Goal: Transaction & Acquisition: Subscribe to service/newsletter

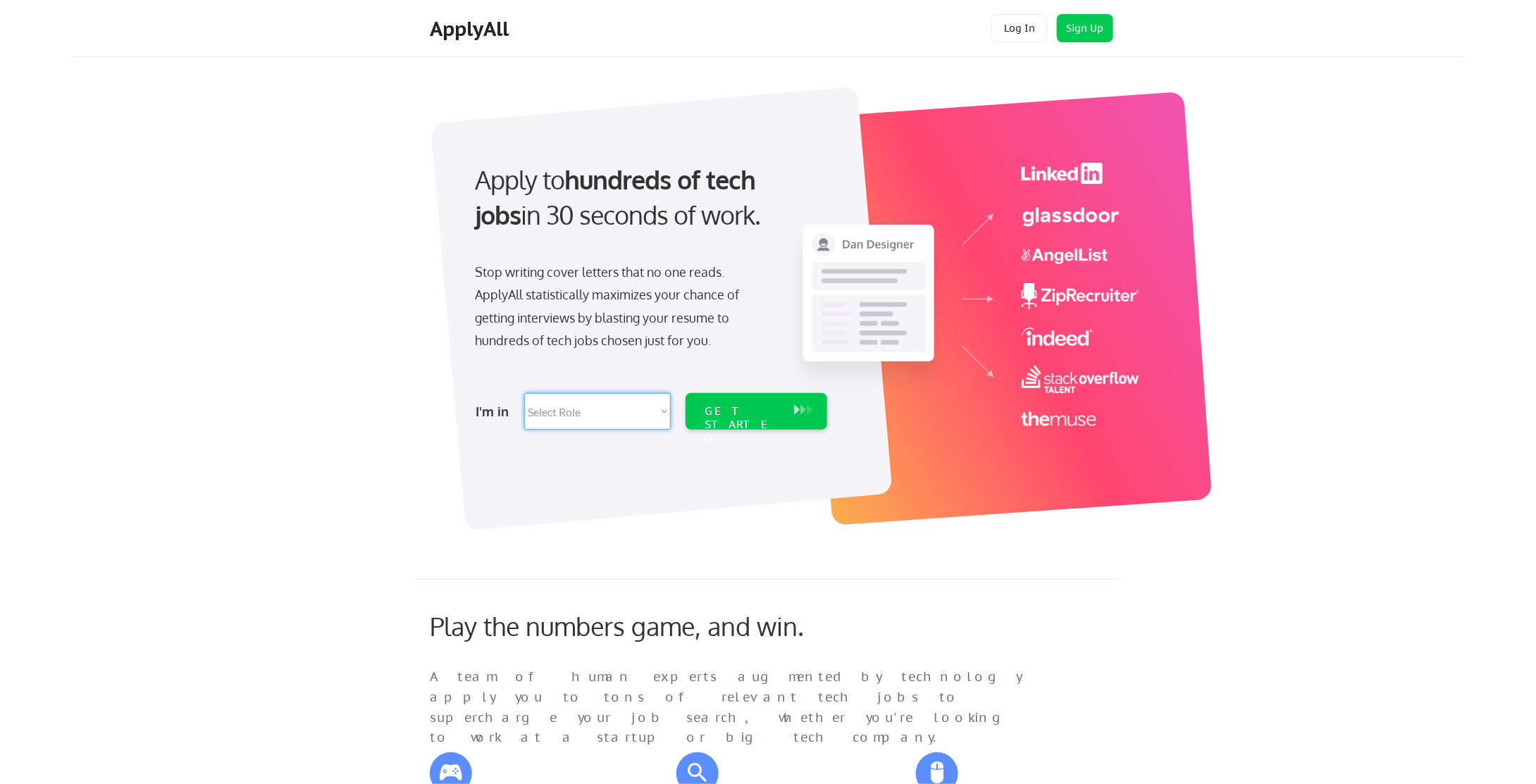
click at [581, 404] on select "Select Role Software Engineering Product Management Customer Success Sales UI/U…" at bounding box center [597, 411] width 146 height 37
select select ""hr_recruiting""
click at [524, 393] on select "Select Role Software Engineering Product Management Customer Success Sales UI/U…" at bounding box center [597, 411] width 146 height 37
select select ""hr_recruiting""
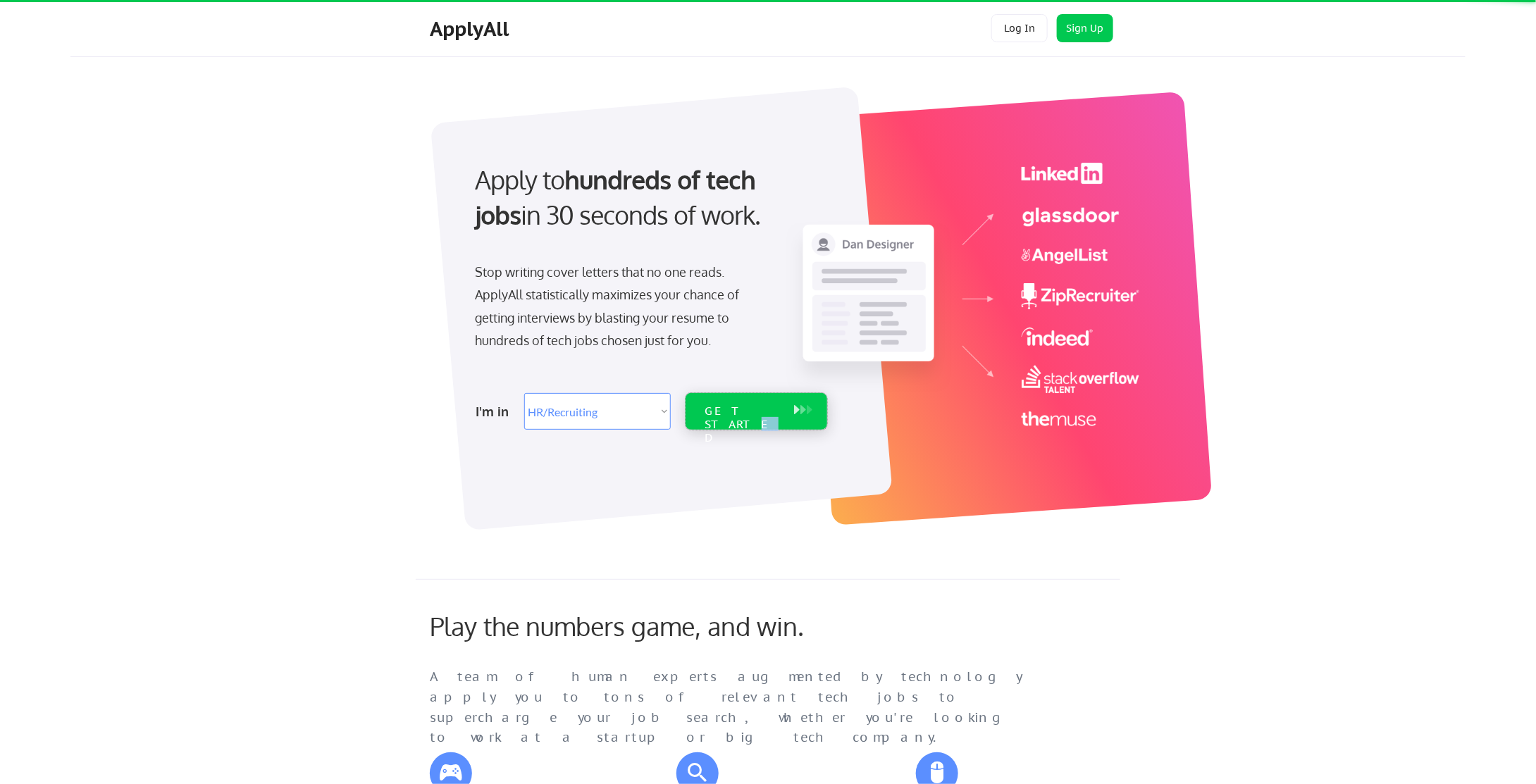
click at [764, 411] on div "GET STARTED" at bounding box center [743, 424] width 76 height 41
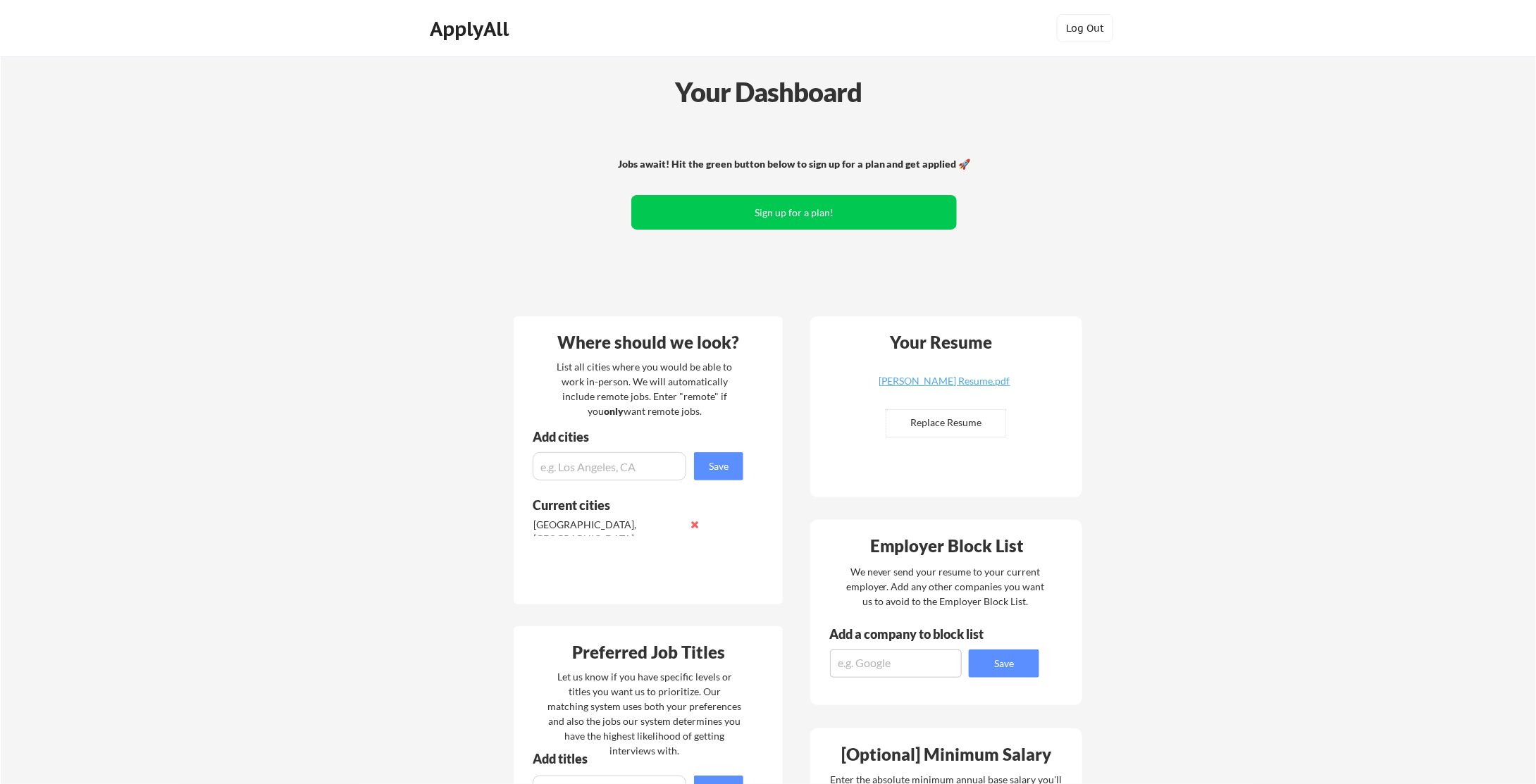
click at [939, 425] on input "file" at bounding box center [945, 423] width 119 height 27
type input "C:\fakepath\Jarrod Cervantez Resume.pdf"
click at [978, 380] on div "Jarrod Cervantez Resume.pdf" at bounding box center [944, 381] width 168 height 10
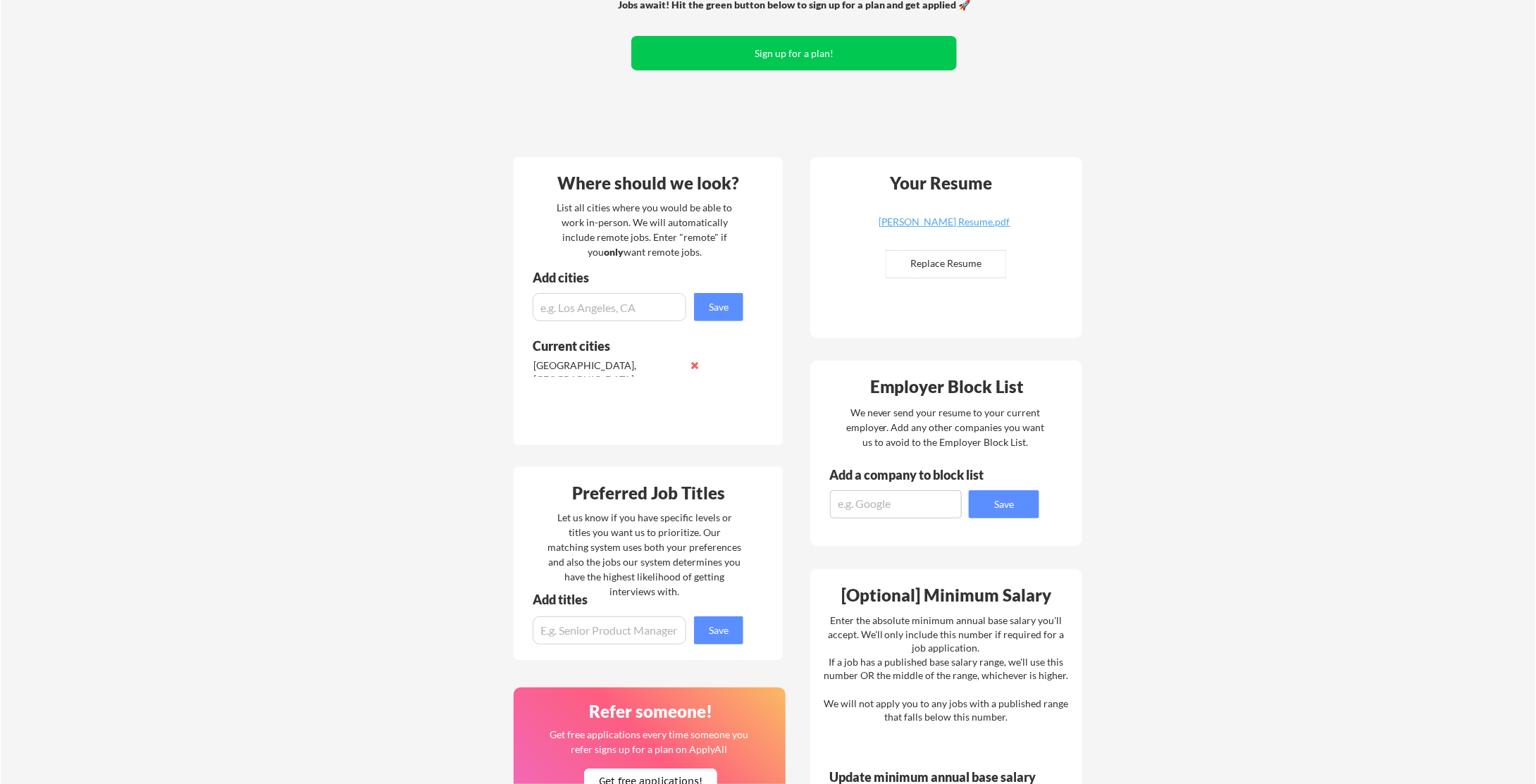
scroll to position [282, 0]
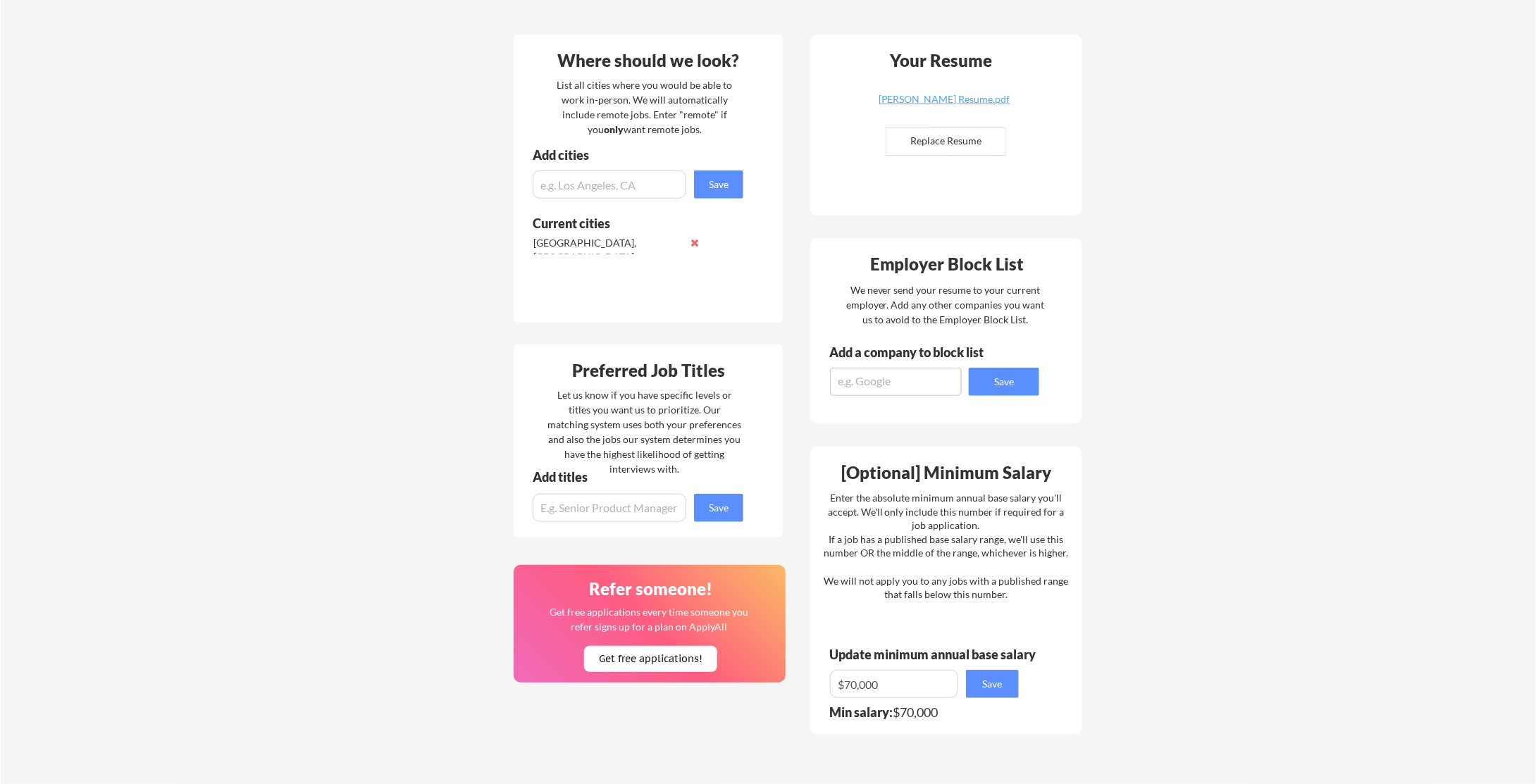
click at [947, 393] on textarea at bounding box center [896, 382] width 132 height 28
type textarea "Integrated Human Capital"
click at [977, 390] on button "Save" at bounding box center [1004, 382] width 70 height 28
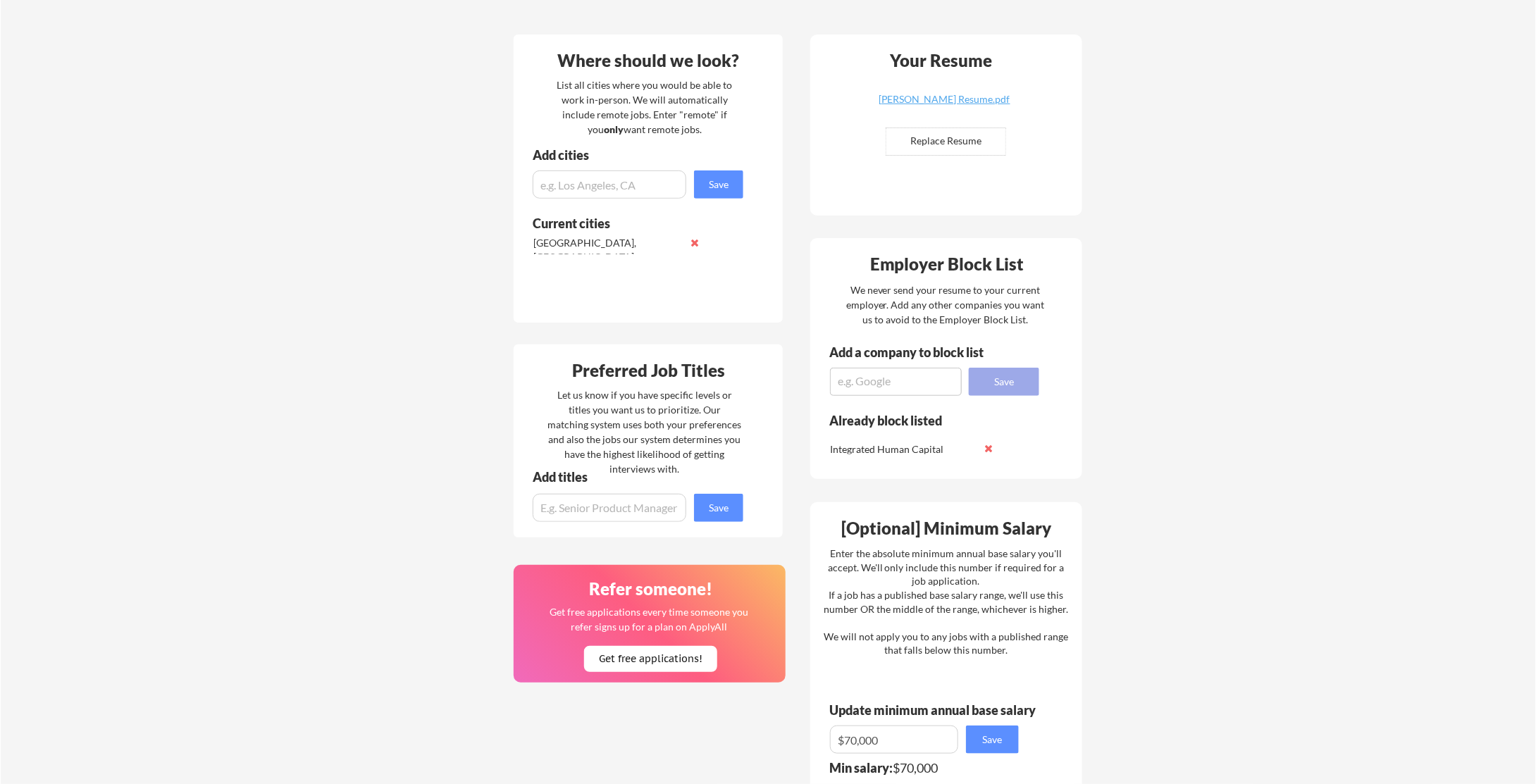
scroll to position [0, 0]
click at [878, 381] on textarea at bounding box center [896, 382] width 132 height 28
type textarea "Randstad"
click at [1001, 390] on button "Save" at bounding box center [1004, 382] width 70 height 28
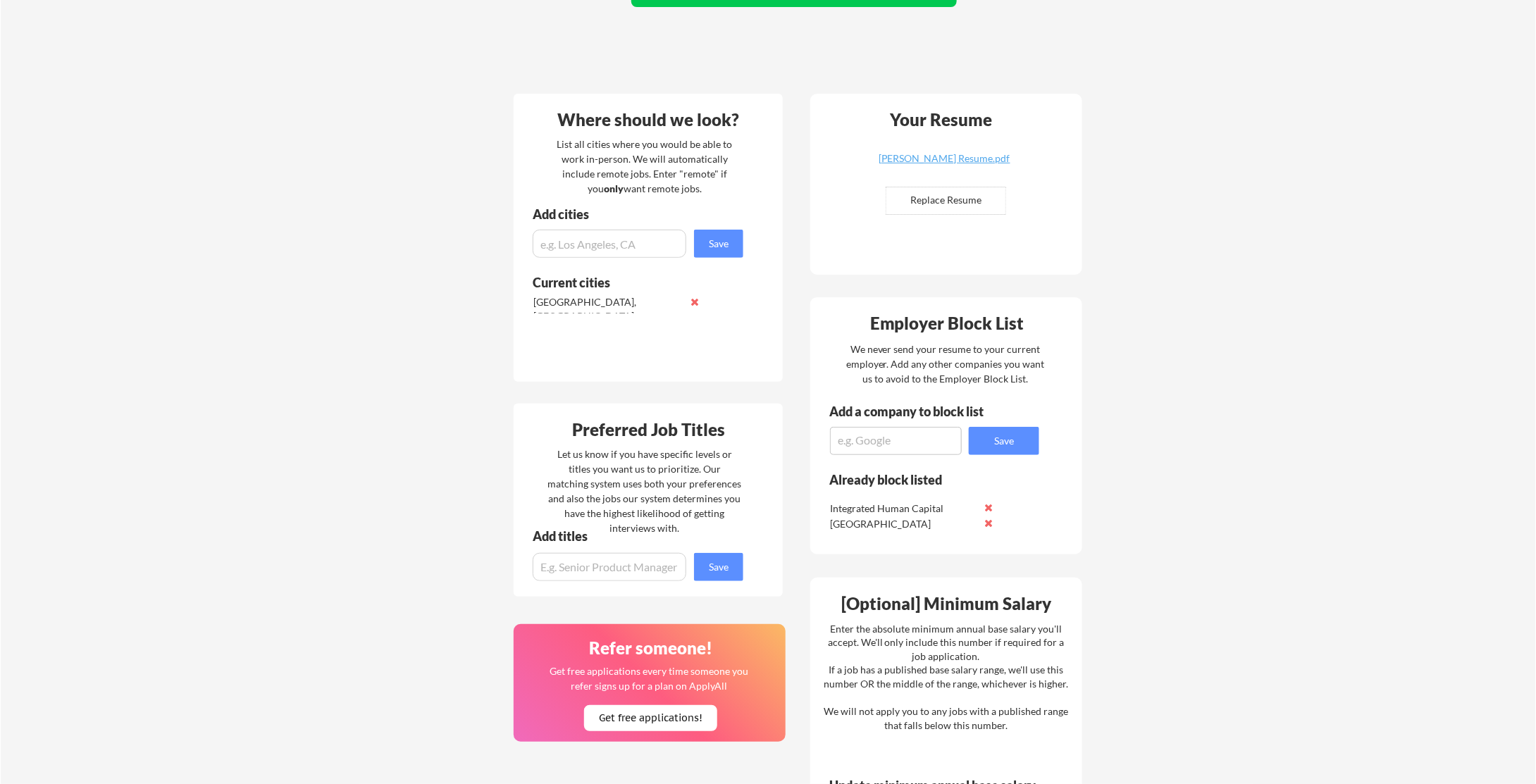
scroll to position [99, 0]
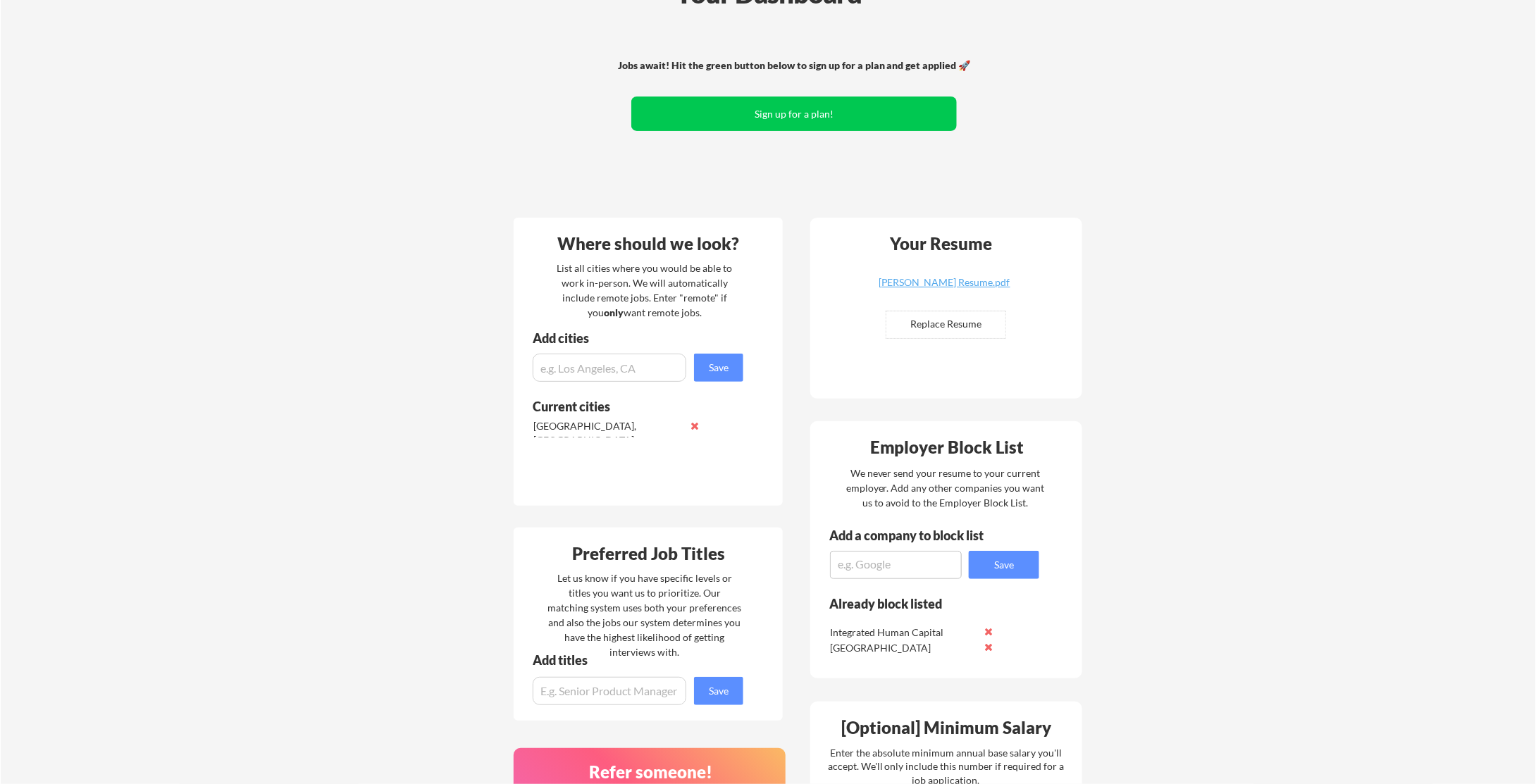
click at [762, 132] on div "Jobs await! Hit the green button below to sign up for a plan and get applied 🚀 …" at bounding box center [794, 115] width 568 height 184
click at [777, 109] on button "Sign up for a plan!" at bounding box center [794, 114] width 325 height 34
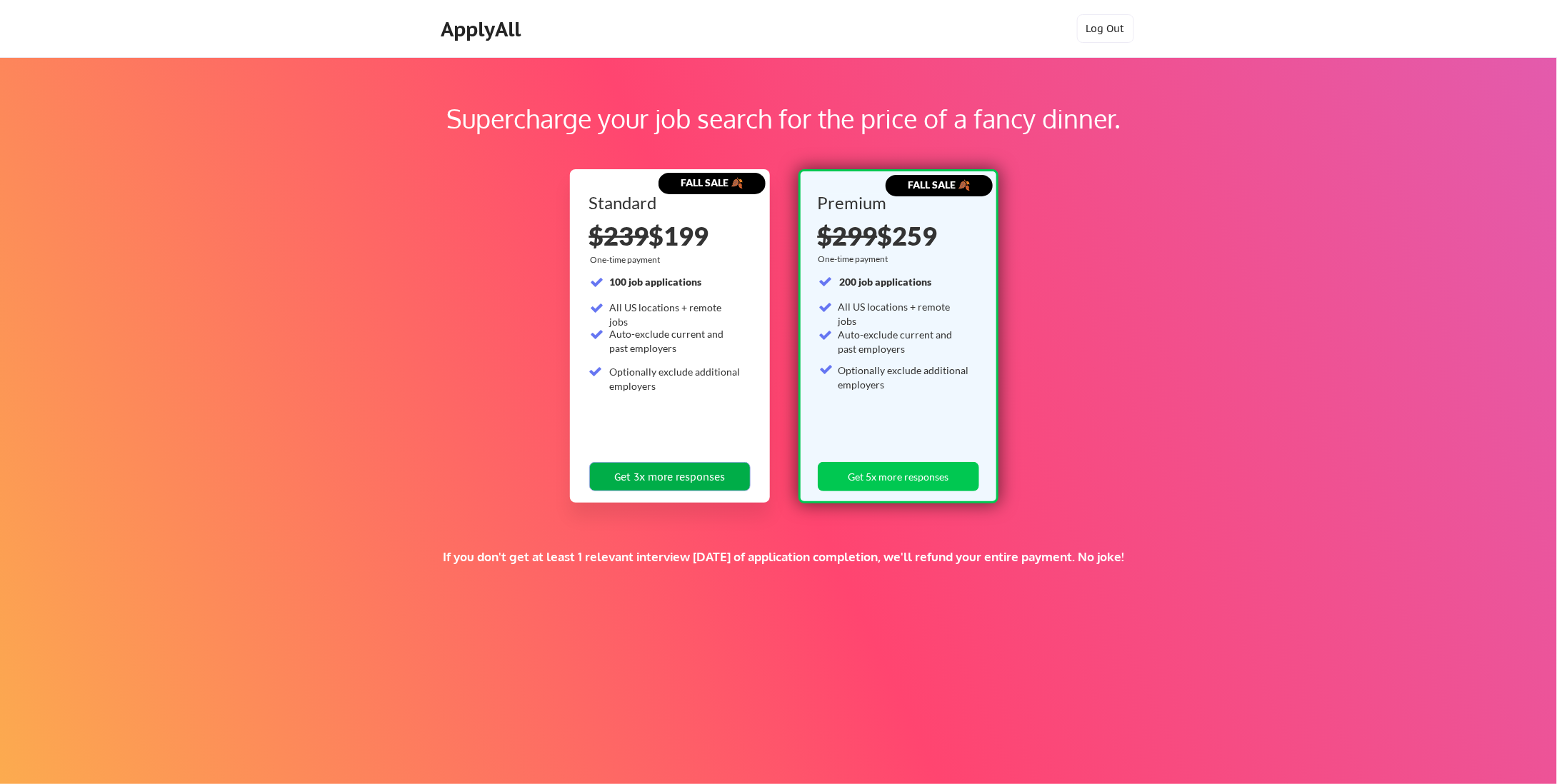
click at [677, 464] on button "Get 3x more responses" at bounding box center [669, 476] width 161 height 30
